Goal: Information Seeking & Learning: Learn about a topic

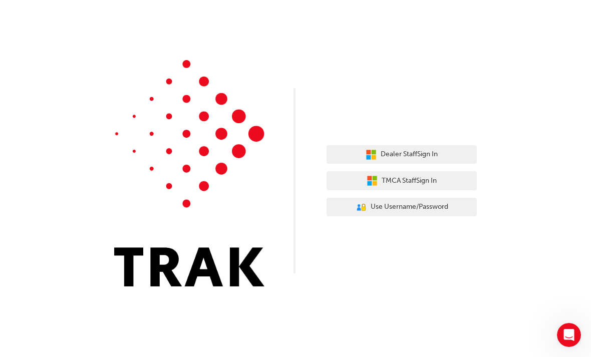
click at [427, 212] on span "Use Username/Password" at bounding box center [410, 207] width 78 height 12
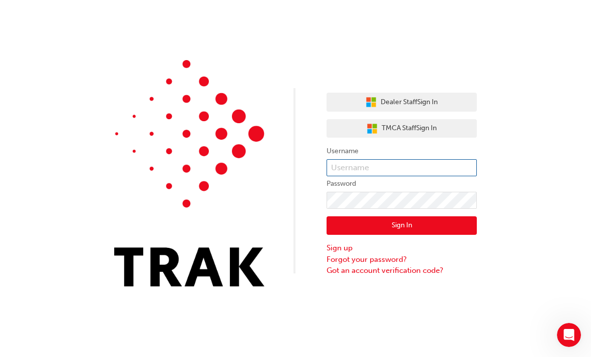
click at [386, 160] on input "text" at bounding box center [402, 167] width 150 height 17
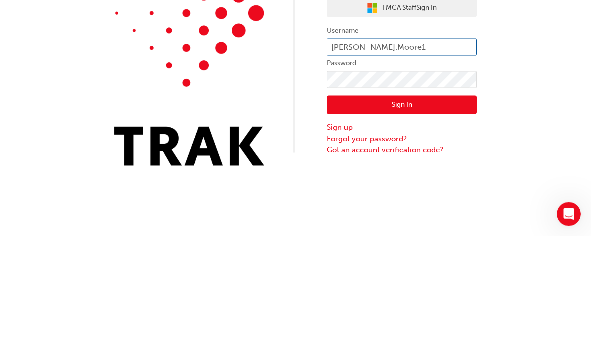
type input "[PERSON_NAME].Moore1"
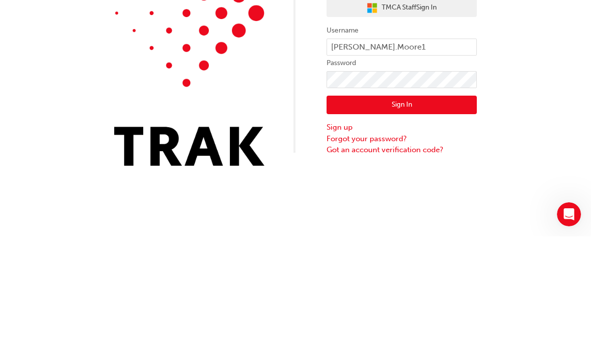
click at [439, 216] on button "Sign In" at bounding box center [402, 225] width 150 height 19
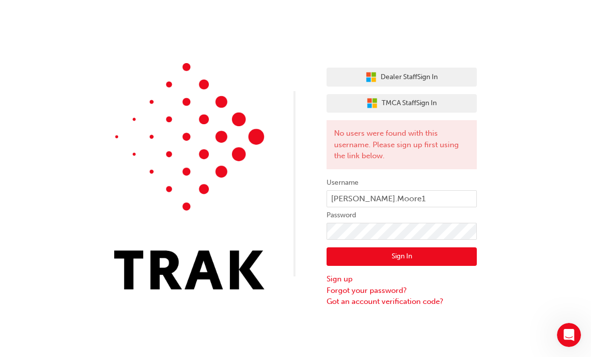
click at [442, 248] on button "Sign In" at bounding box center [402, 256] width 150 height 19
click at [394, 73] on span "Dealer Staff Sign In" at bounding box center [409, 78] width 57 height 12
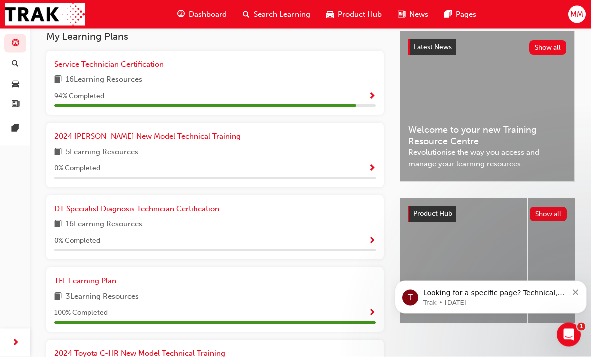
scroll to position [225, 0]
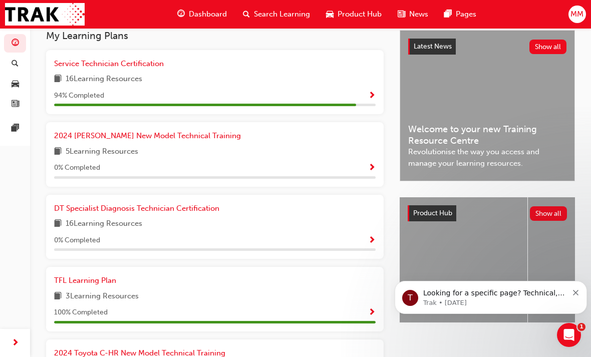
click at [85, 67] on link "Service Technician Certification" at bounding box center [111, 64] width 114 height 12
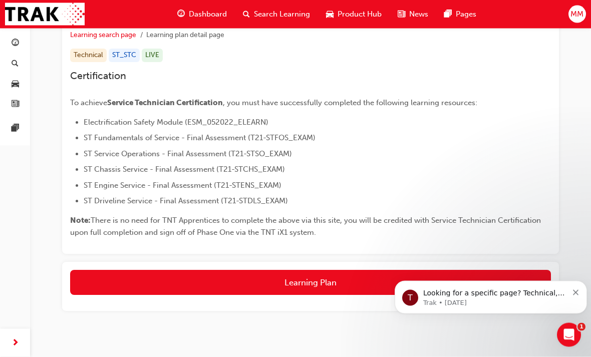
scroll to position [171, 0]
